Goal: Check status: Check status

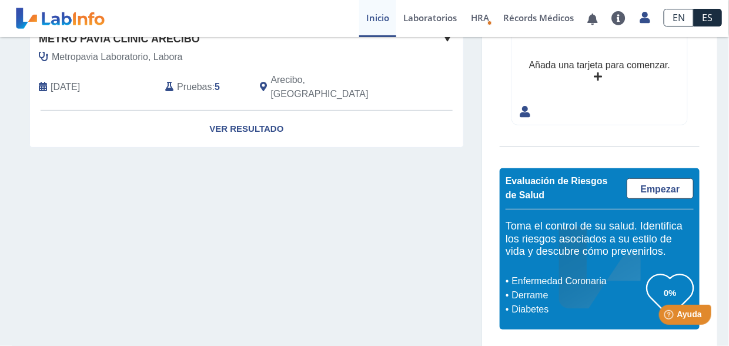
scroll to position [103, 0]
click at [259, 117] on link "Ver Resultado" at bounding box center [246, 129] width 433 height 37
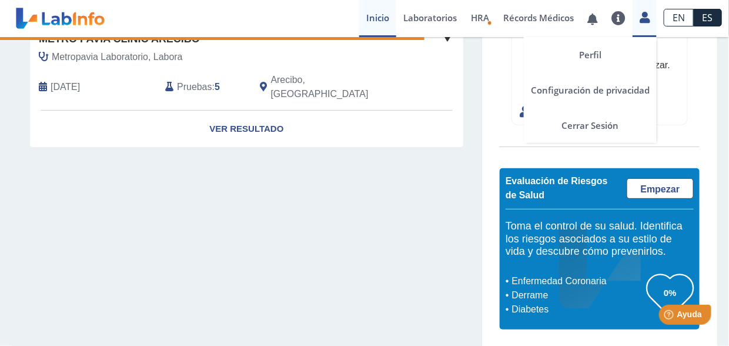
click at [644, 17] on icon at bounding box center [645, 17] width 10 height 9
click at [624, 121] on link "Cerrar Sesión" at bounding box center [590, 125] width 133 height 35
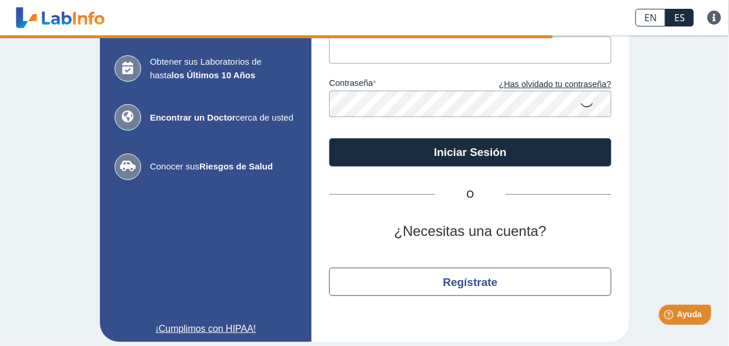
click at [389, 52] on input "Correo Electronico" at bounding box center [470, 49] width 282 height 26
type input "[EMAIL_ADDRESS][DOMAIN_NAME]"
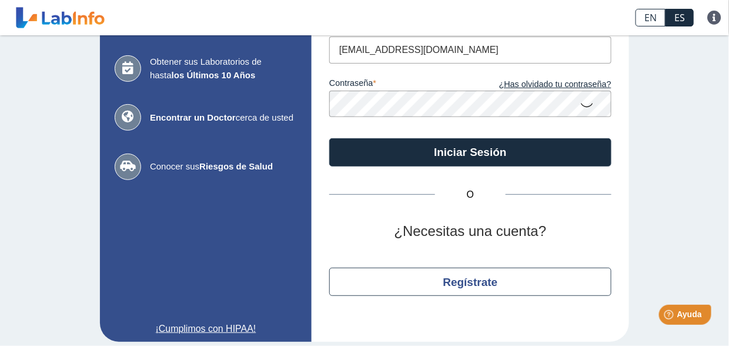
click at [329, 138] on button "Iniciar Sesión" at bounding box center [470, 152] width 282 height 28
